Goal: Navigation & Orientation: Understand site structure

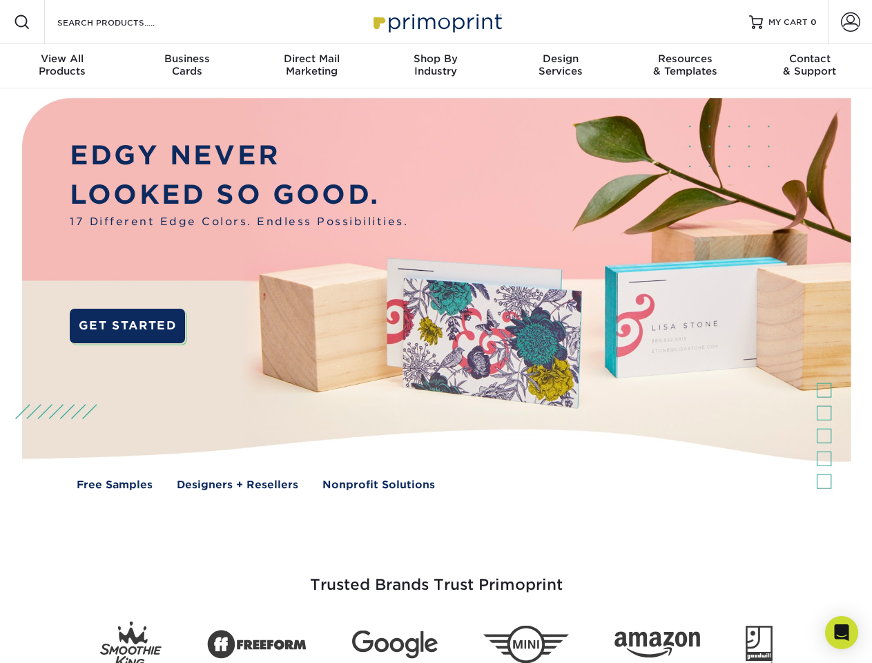
click at [435, 331] on img at bounding box center [435, 303] width 863 height 431
click at [22, 22] on span at bounding box center [22, 22] width 17 height 17
click at [850, 22] on span at bounding box center [850, 21] width 19 height 19
click at [62, 66] on div "View All Products" at bounding box center [62, 64] width 124 height 25
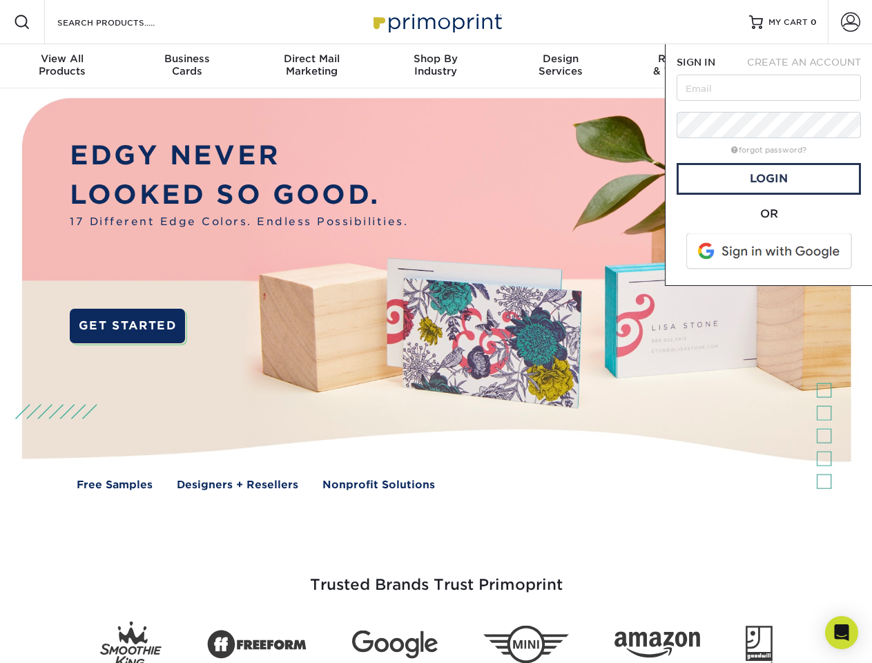
click at [186, 66] on div "Business Cards" at bounding box center [186, 64] width 124 height 25
click at [311, 66] on div "Direct Mail Marketing" at bounding box center [311, 64] width 124 height 25
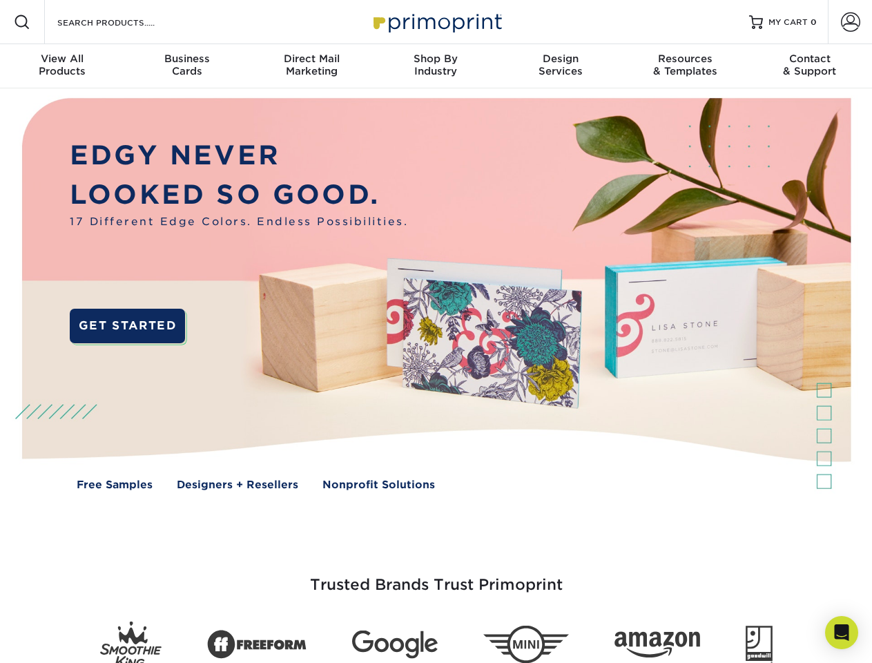
click at [435, 66] on div "Shop By Industry" at bounding box center [435, 64] width 124 height 25
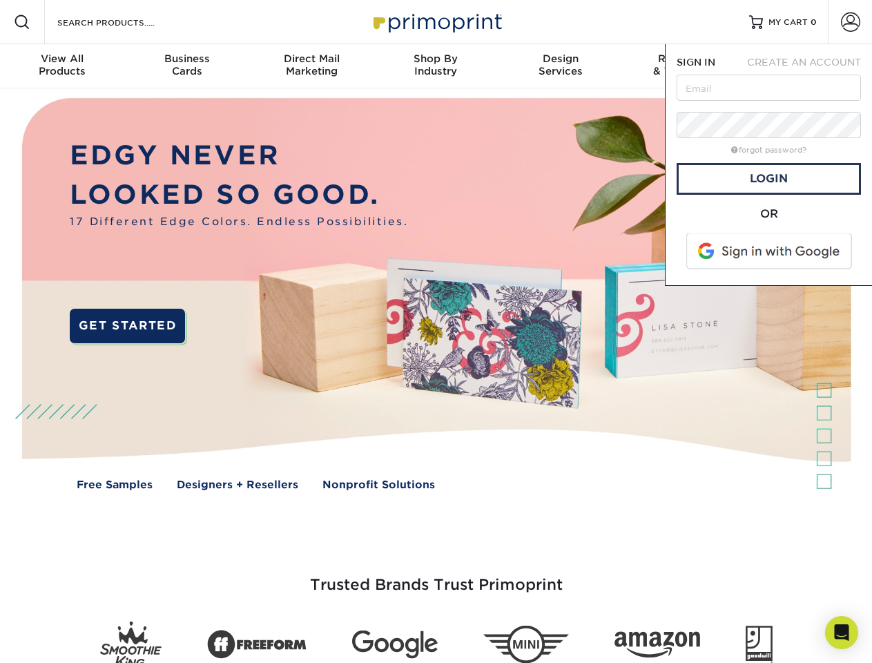
click at [560, 66] on div "Design Services" at bounding box center [560, 64] width 124 height 25
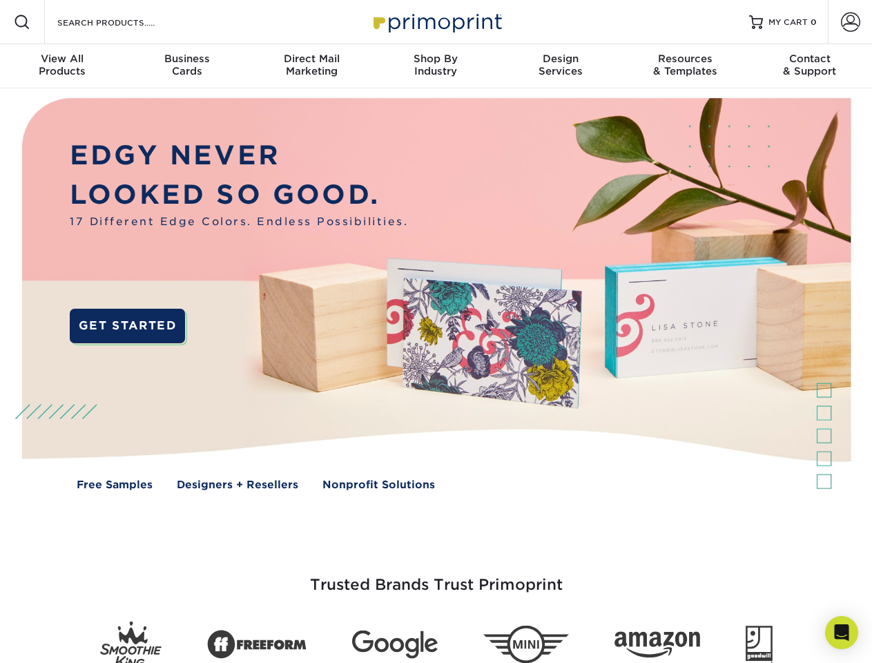
click at [685, 66] on span "SIGN IN" at bounding box center [695, 62] width 39 height 11
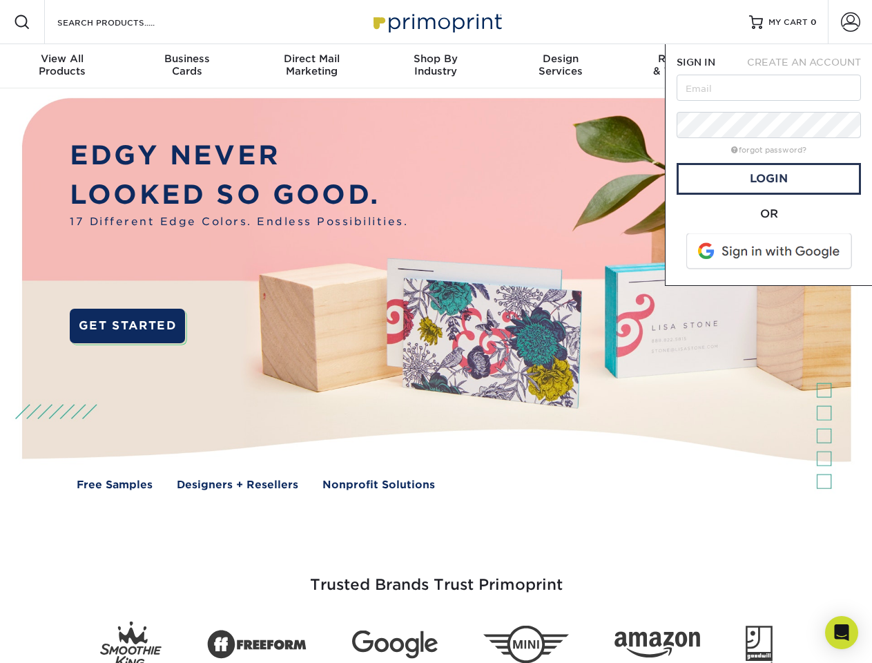
click at [810, 66] on div "Contact & Support" at bounding box center [809, 64] width 124 height 25
